Goal: Check status: Check status

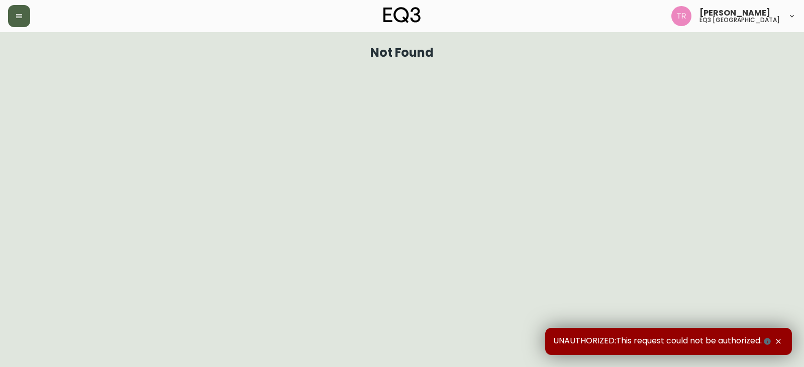
click at [20, 17] on icon "button" at bounding box center [19, 16] width 8 height 8
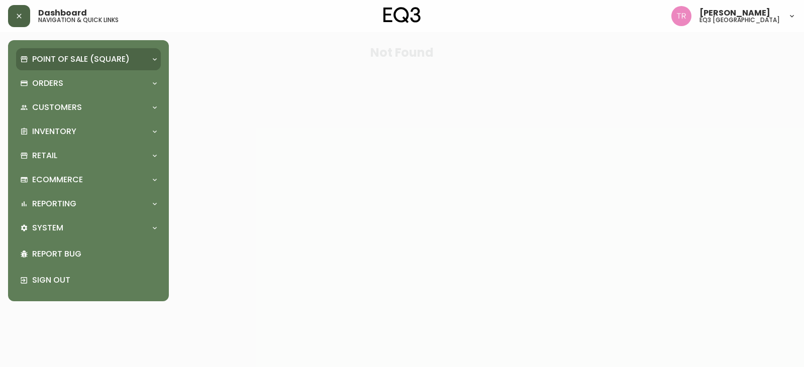
click at [88, 58] on p "Point of Sale (Square)" at bounding box center [81, 59] width 98 height 11
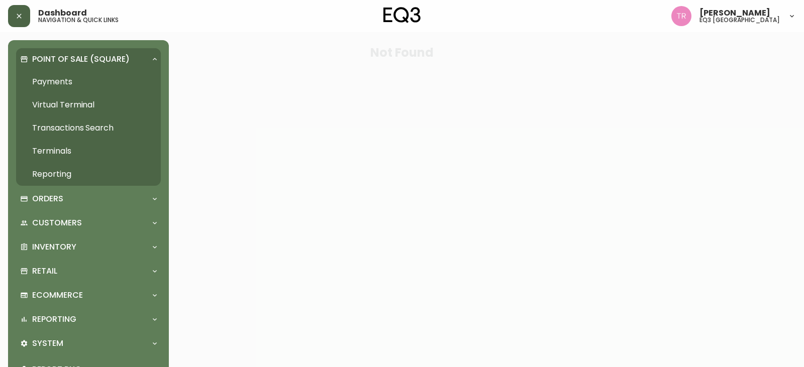
click at [88, 58] on p "Point of Sale (Square)" at bounding box center [81, 59] width 98 height 11
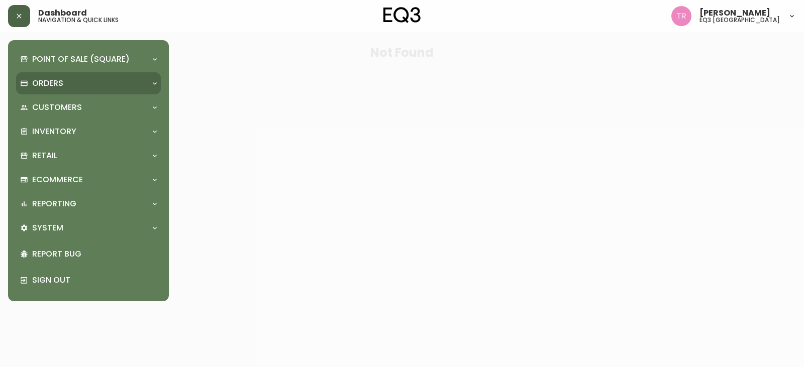
click at [103, 77] on div "Orders" at bounding box center [88, 83] width 145 height 22
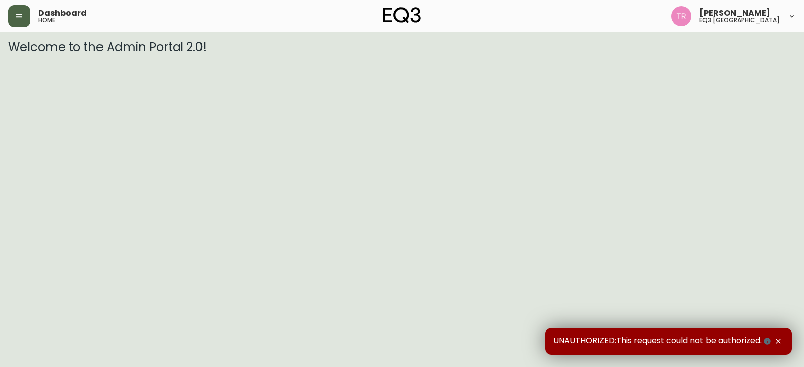
click at [21, 11] on button "button" at bounding box center [19, 16] width 22 height 22
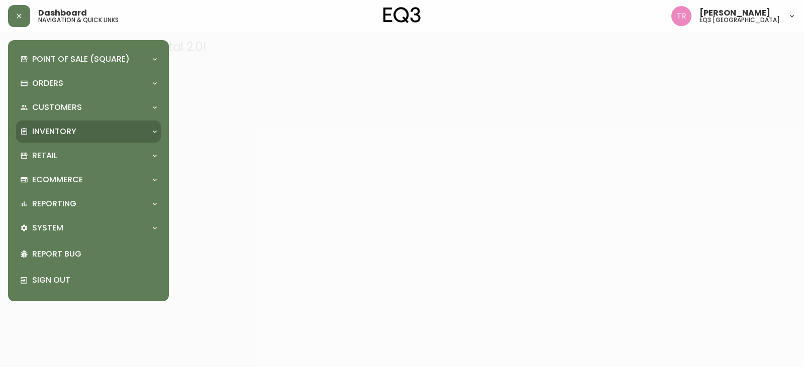
click at [41, 134] on p "Inventory" at bounding box center [54, 131] width 44 height 11
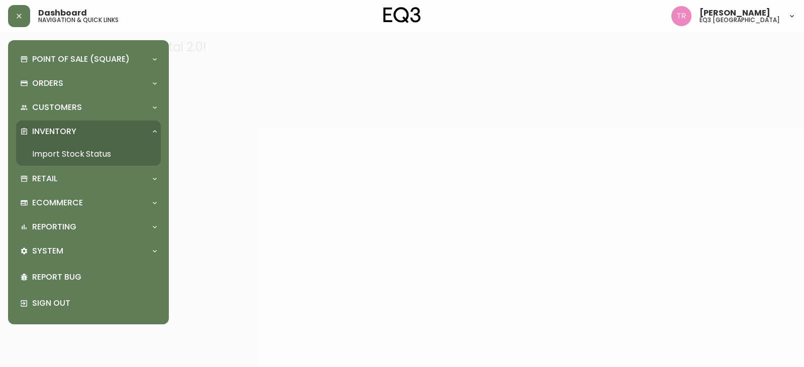
click at [50, 152] on link "Import Stock Status" at bounding box center [88, 154] width 145 height 23
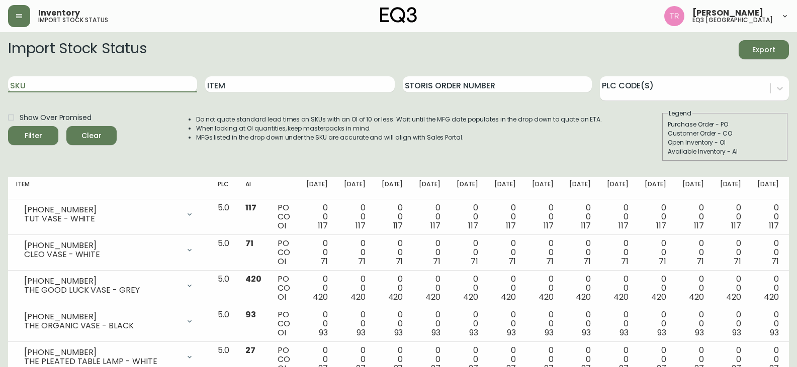
click at [93, 90] on input "SKU" at bounding box center [102, 84] width 189 height 16
paste input "[PHONE_NUMBER]"
type input "[PHONE_NUMBER]"
click at [36, 134] on span "Filter" at bounding box center [34, 136] width 18 height 13
